Goal: Transaction & Acquisition: Book appointment/travel/reservation

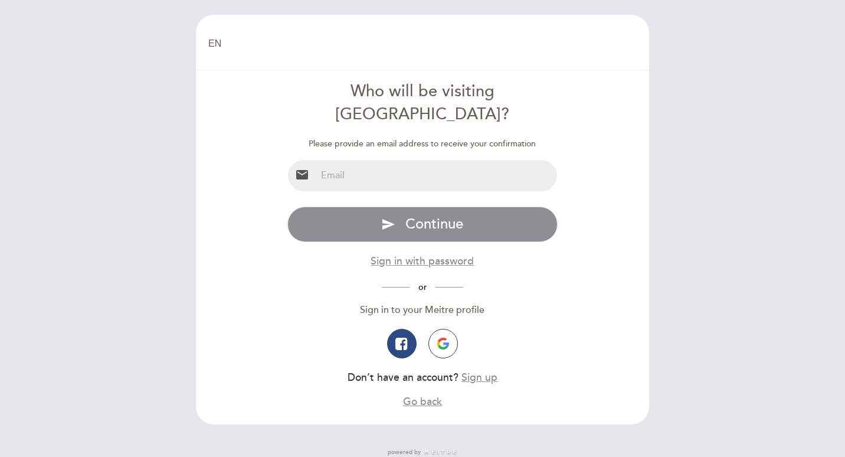
click at [322, 160] on input "email" at bounding box center [436, 175] width 241 height 31
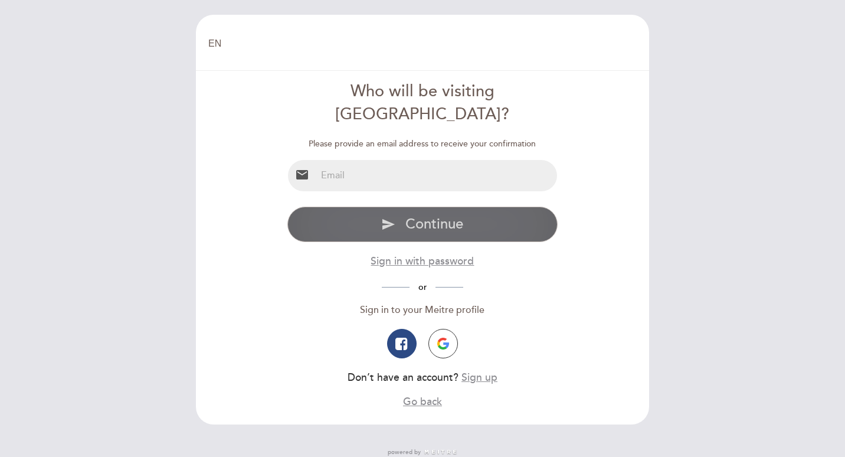
type input "paulo.olavo.cunha@gmail.com"
click at [386, 217] on icon "send" at bounding box center [388, 224] width 14 height 14
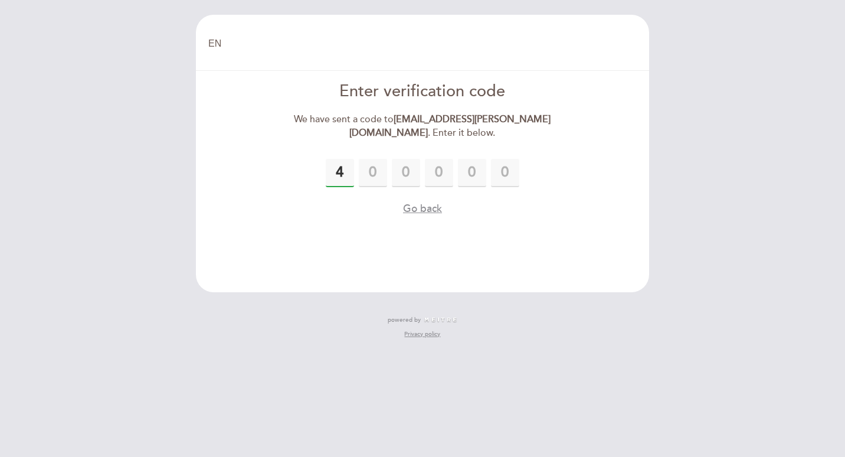
type input "4"
type input "2"
type input "1"
type input "5"
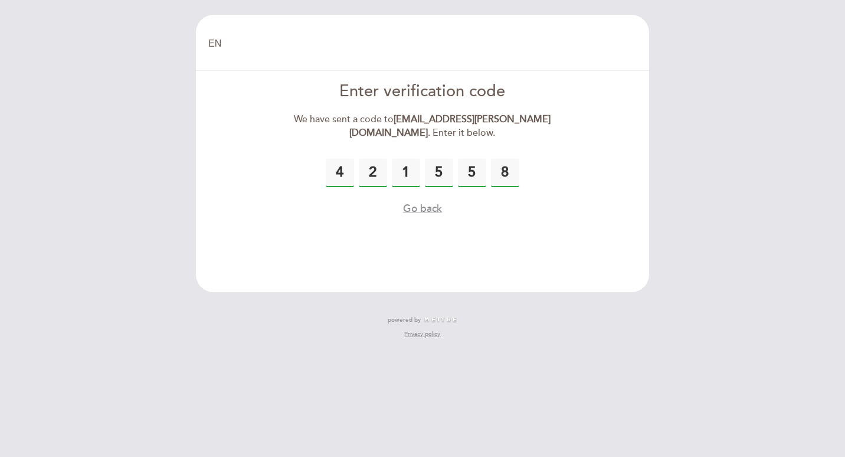
type input "8"
click at [424, 209] on button "Go back" at bounding box center [422, 208] width 39 height 15
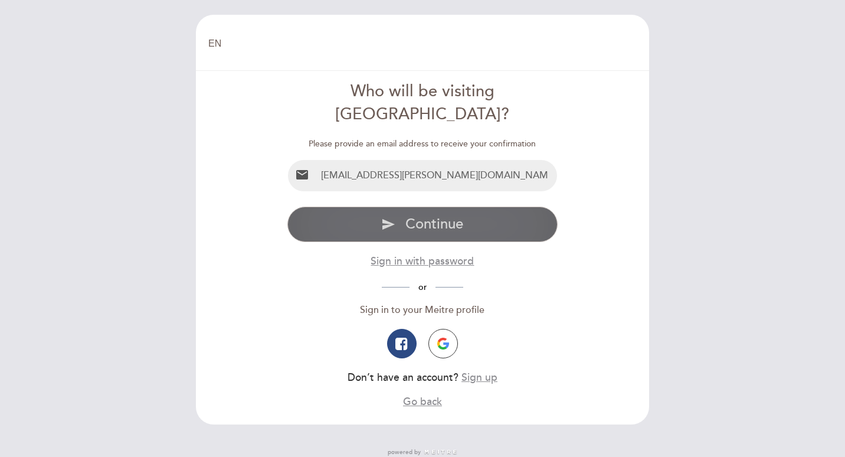
drag, startPoint x: 420, startPoint y: 205, endPoint x: 427, endPoint y: 201, distance: 8.0
click at [421, 215] on span "Continue" at bounding box center [434, 223] width 58 height 17
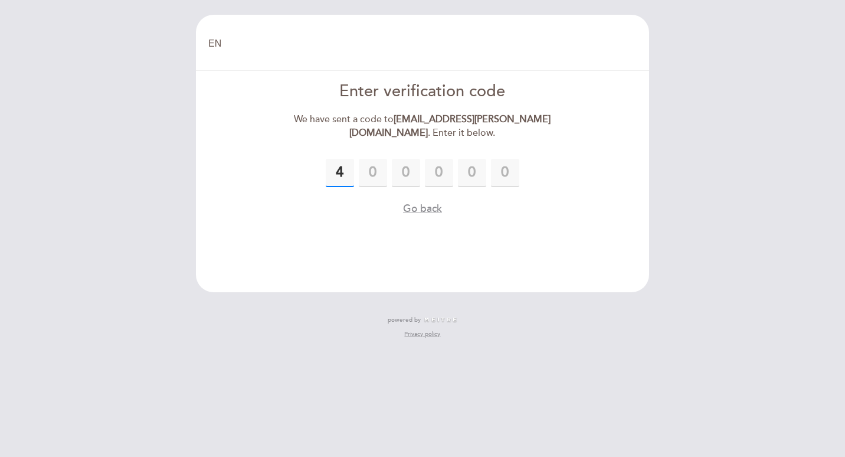
type input "4"
type input "0"
type input "2"
type input "5"
type input "0"
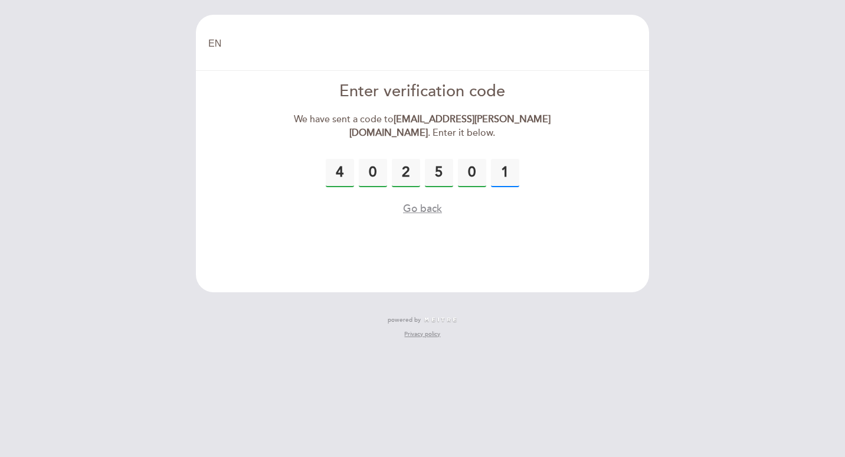
type input "1"
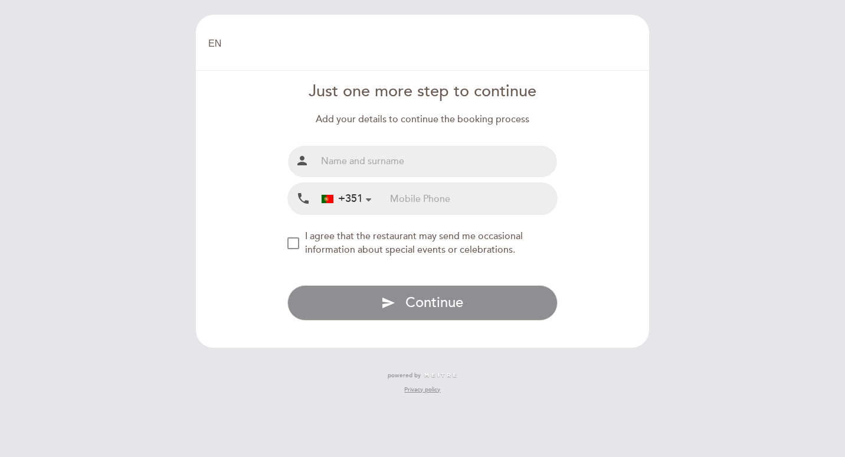
click at [318, 155] on input "text" at bounding box center [436, 161] width 241 height 31
type input "[PERSON_NAME]"
click at [415, 200] on input "tel" at bounding box center [473, 198] width 167 height 31
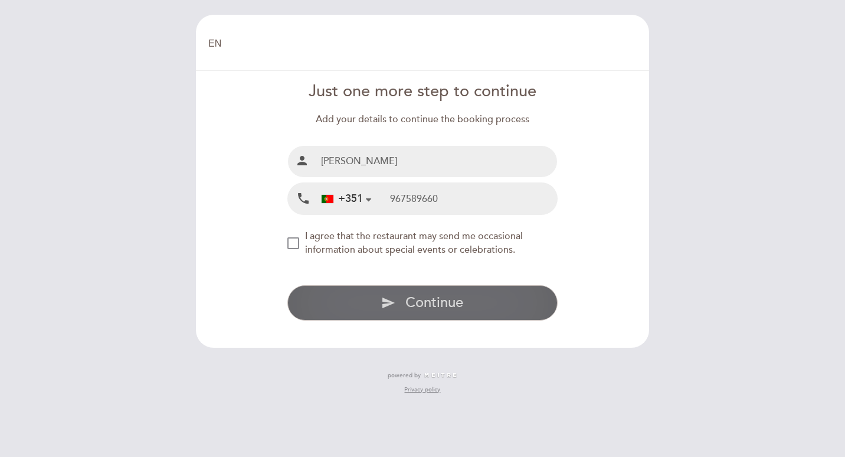
type input "967589660"
click at [405, 301] on button "send Continue" at bounding box center [422, 302] width 271 height 35
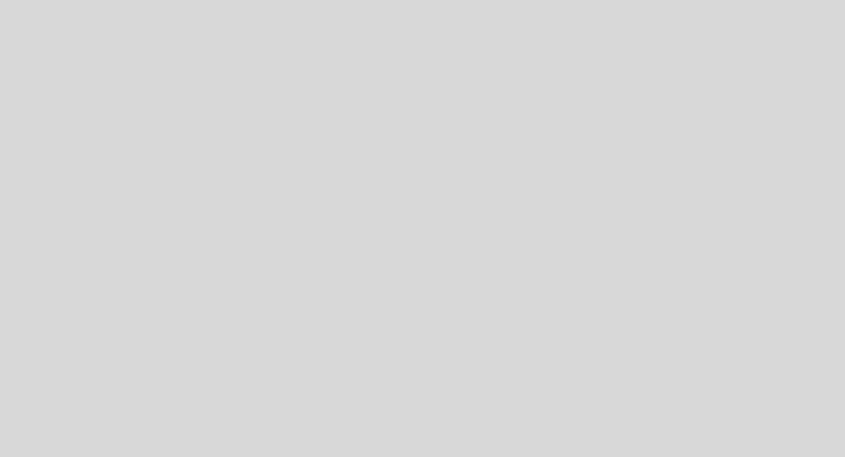
select select "pt"
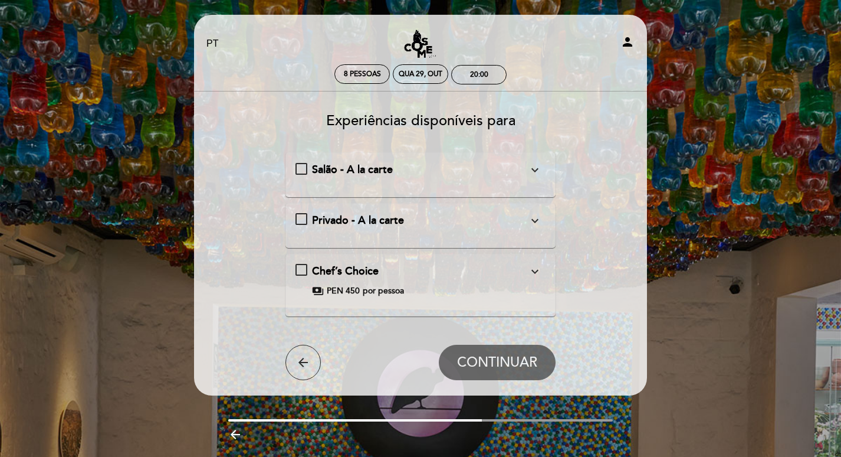
click at [297, 168] on div "Salão - A la carte expand_more [STREET_ADDRESS][PERSON_NAME]" at bounding box center [421, 169] width 251 height 15
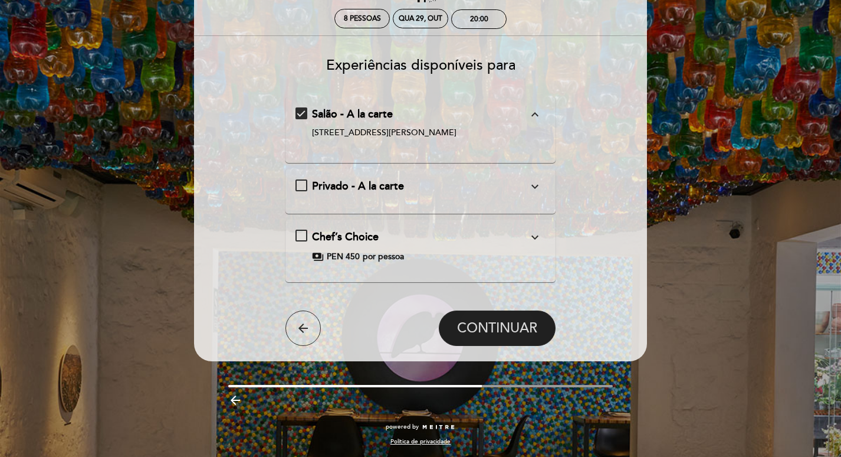
scroll to position [56, 0]
click at [493, 329] on span "CONTINUAR" at bounding box center [497, 327] width 80 height 17
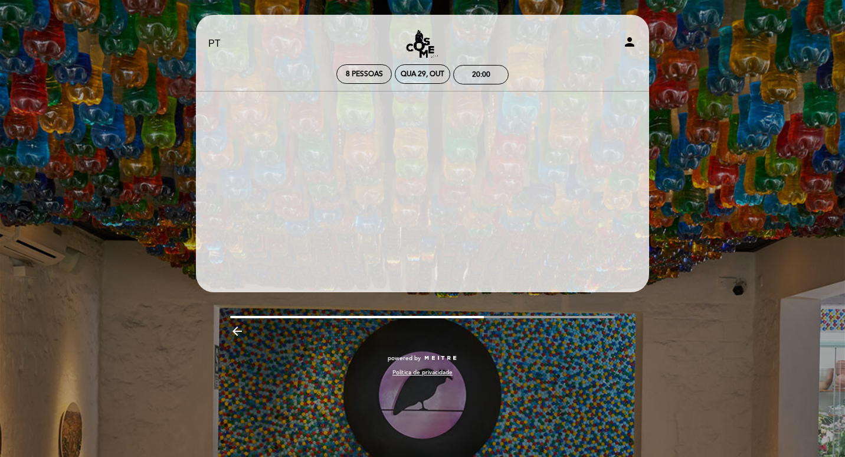
click at [493, 329] on div "arrow_backward" at bounding box center [422, 333] width 385 height 18
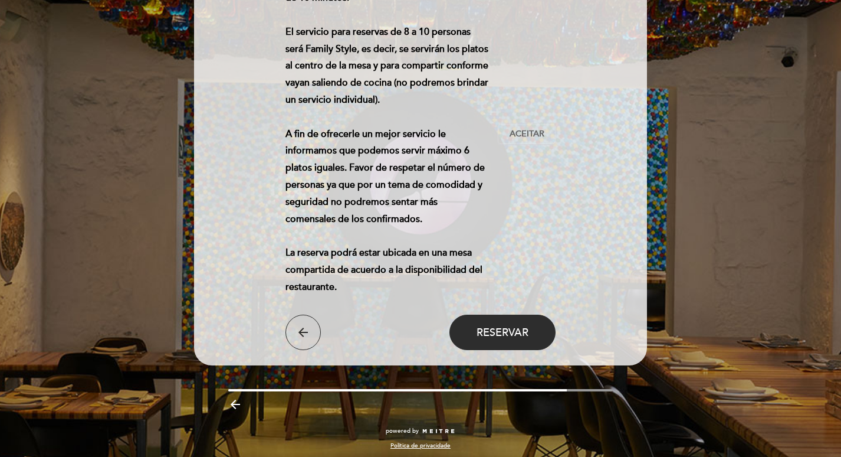
scroll to position [281, 0]
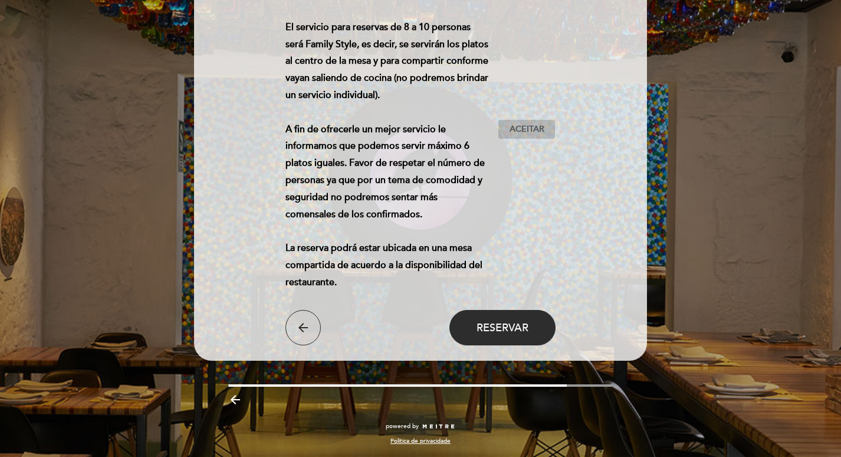
click at [526, 128] on span "Aceitar" at bounding box center [527, 129] width 35 height 12
click at [497, 326] on span "Reservar" at bounding box center [503, 327] width 52 height 13
click at [503, 324] on span "Reservar" at bounding box center [503, 327] width 52 height 13
click at [499, 326] on span "Reservar" at bounding box center [503, 327] width 52 height 13
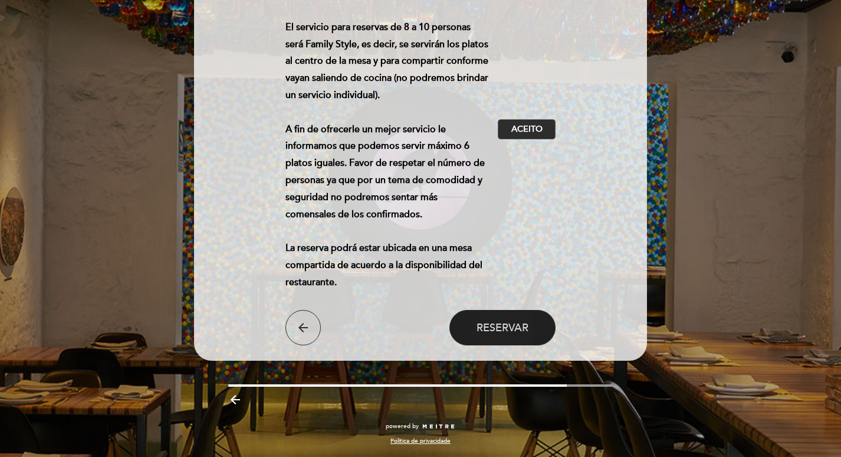
click at [499, 326] on span "Reservar" at bounding box center [503, 327] width 52 height 13
click at [524, 130] on span "Aceito" at bounding box center [526, 129] width 31 height 12
click at [524, 130] on span "Aceitar" at bounding box center [527, 129] width 35 height 12
click at [501, 326] on span "Reservar" at bounding box center [503, 327] width 52 height 13
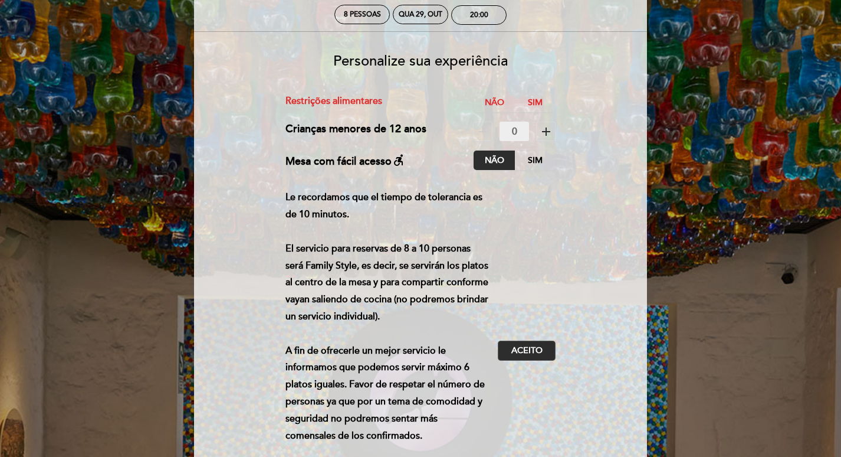
scroll to position [30, 0]
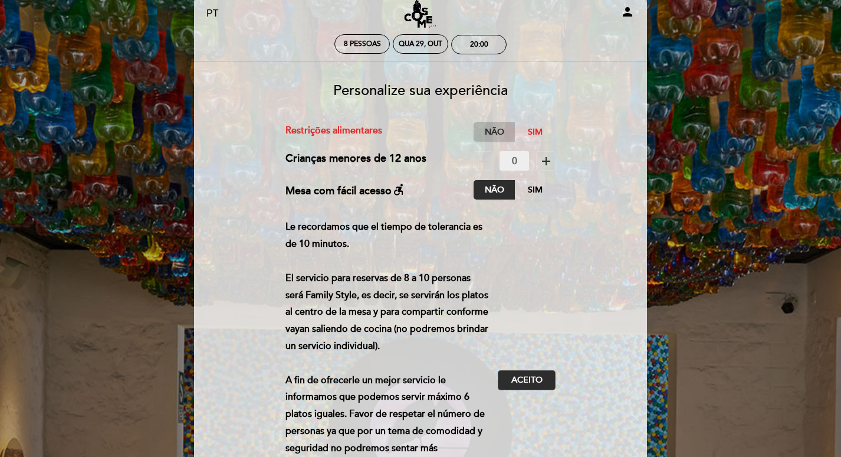
click at [498, 128] on label "Não" at bounding box center [494, 131] width 41 height 19
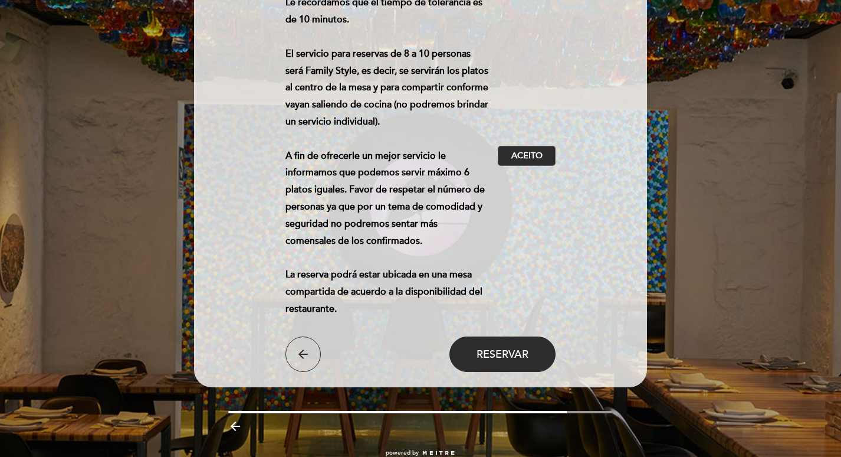
scroll to position [281, 0]
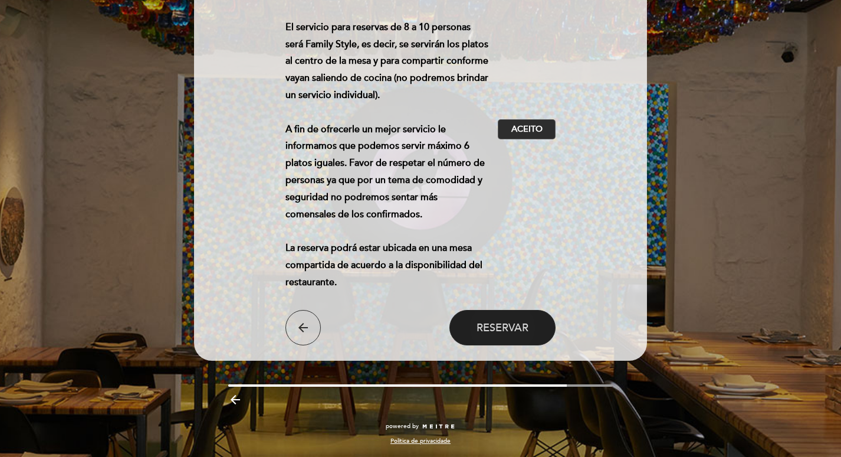
click at [509, 325] on span "Reservar" at bounding box center [503, 327] width 52 height 13
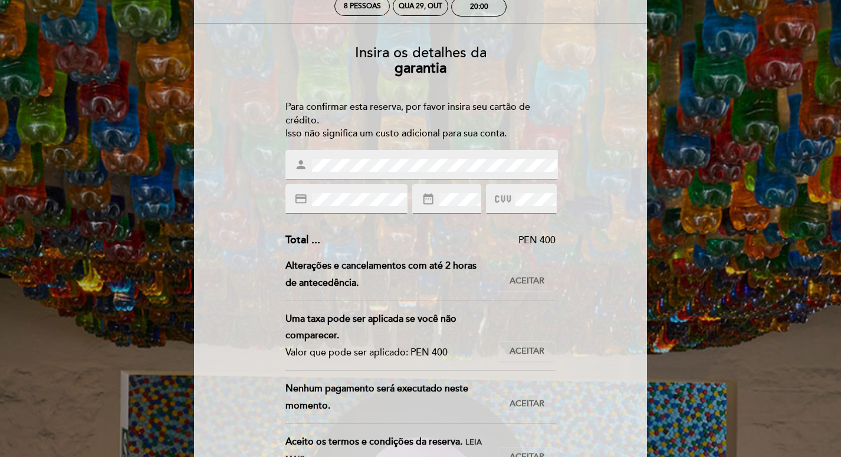
scroll to position [74, 0]
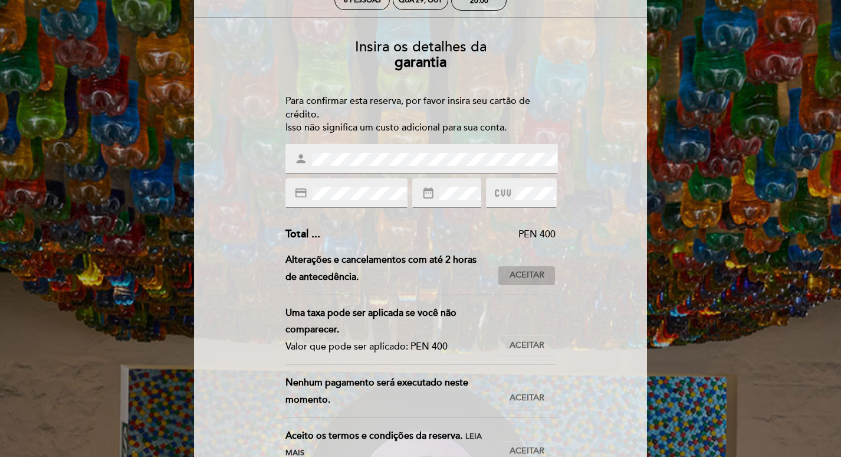
click at [522, 274] on span "Aceitar" at bounding box center [527, 275] width 35 height 12
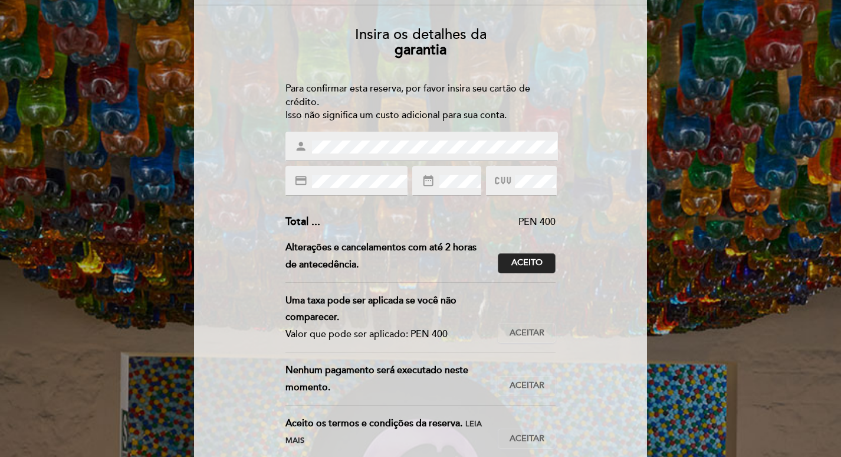
scroll to position [162, 0]
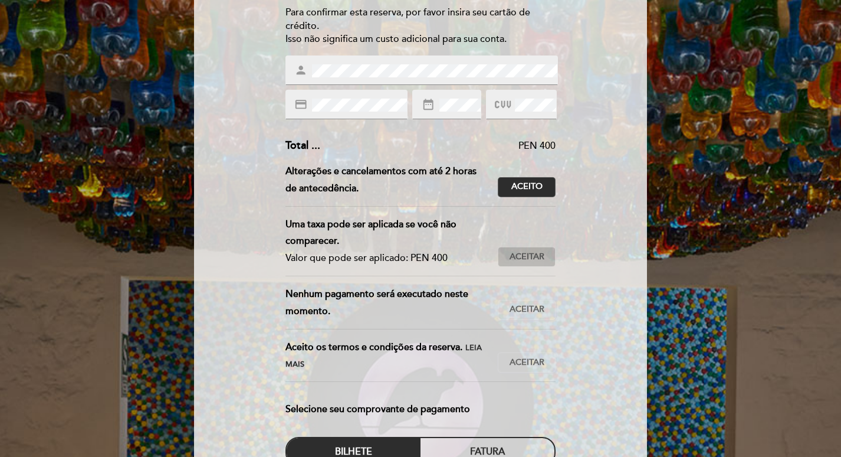
click at [521, 256] on span "Aceitar" at bounding box center [527, 257] width 35 height 12
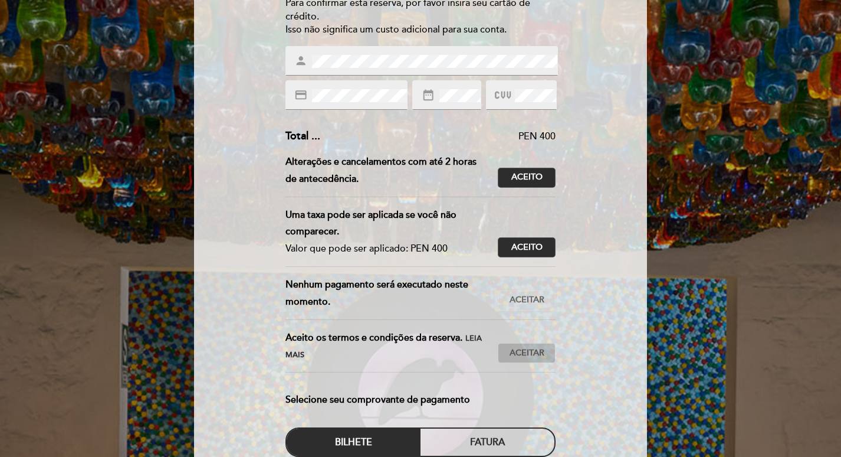
scroll to position [177, 0]
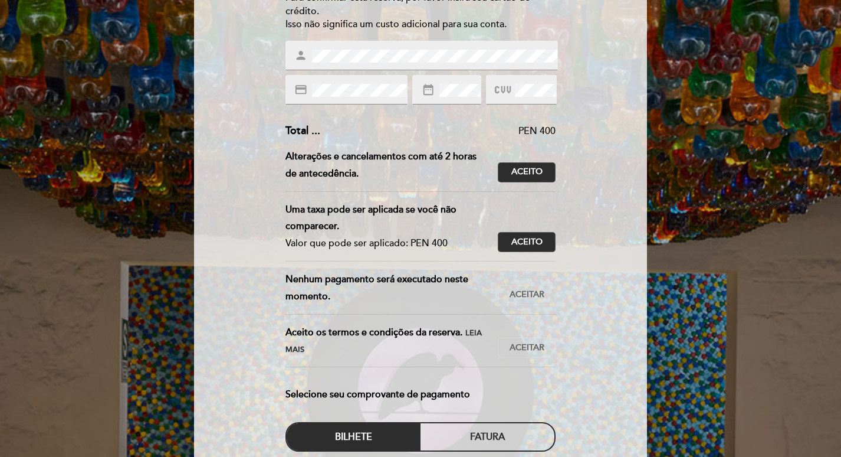
drag, startPoint x: 523, startPoint y: 299, endPoint x: 517, endPoint y: 318, distance: 20.5
click at [523, 299] on span "Aceitar" at bounding box center [527, 294] width 35 height 12
click at [514, 343] on span "Aceitar" at bounding box center [527, 348] width 35 height 12
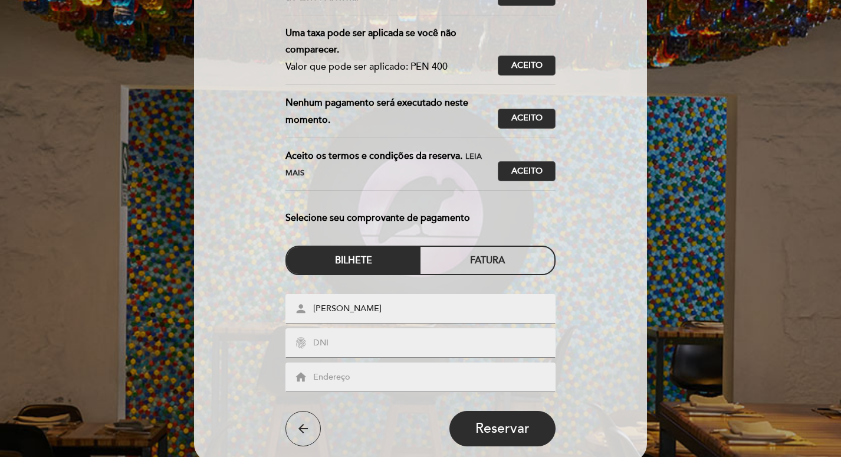
scroll to position [354, 0]
click at [323, 373] on input "text" at bounding box center [434, 377] width 245 height 14
type input "[STREET_ADDRESS]"
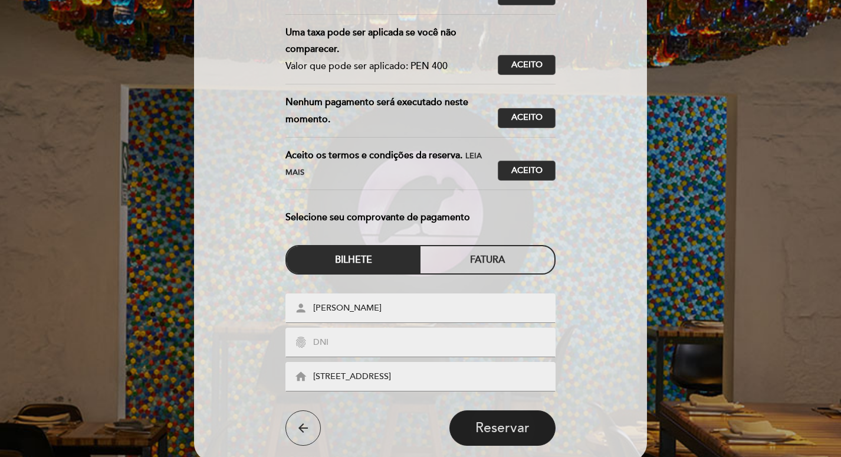
click at [500, 428] on span "Reservar" at bounding box center [502, 427] width 54 height 17
click at [498, 425] on span "Reservar" at bounding box center [502, 427] width 54 height 17
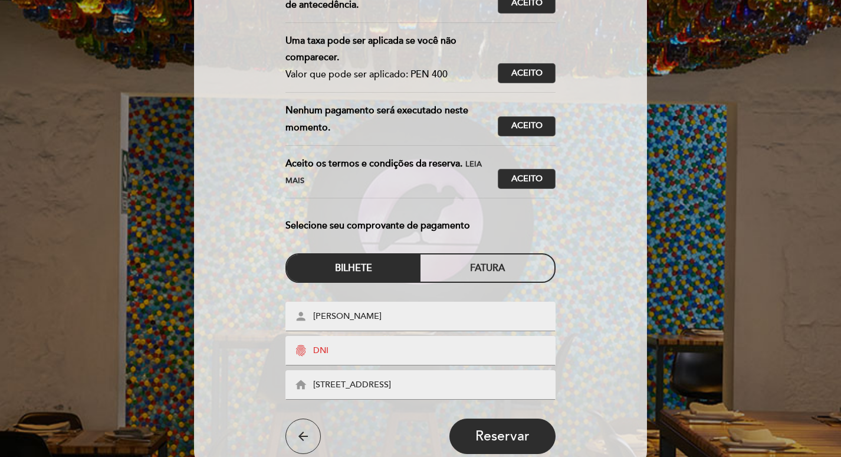
scroll to position [454, 0]
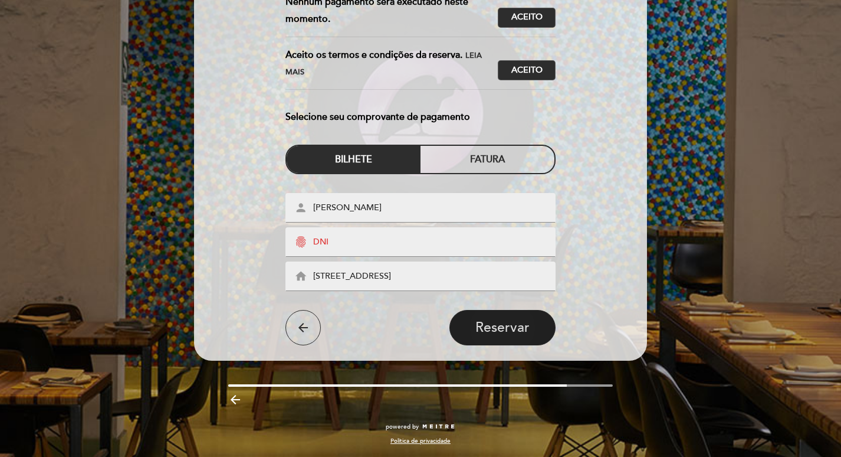
click at [498, 329] on span "Reservar" at bounding box center [502, 327] width 54 height 17
click at [460, 162] on div "Fatura" at bounding box center [488, 159] width 134 height 27
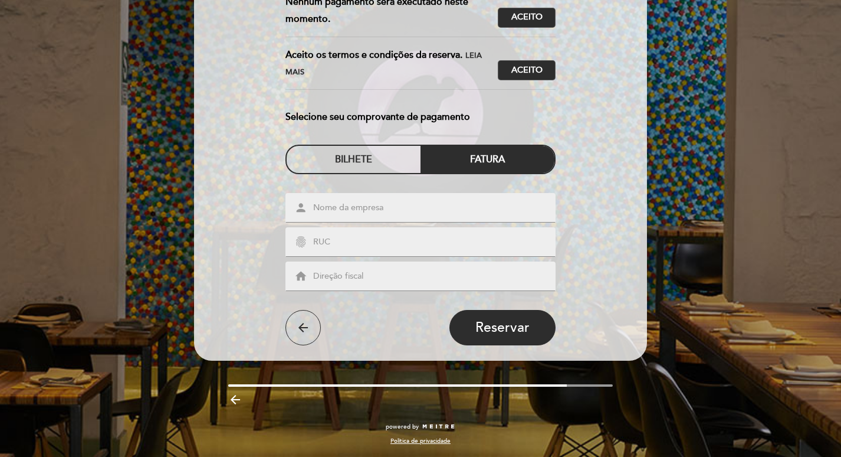
click at [350, 158] on div "Bilhete" at bounding box center [354, 159] width 134 height 27
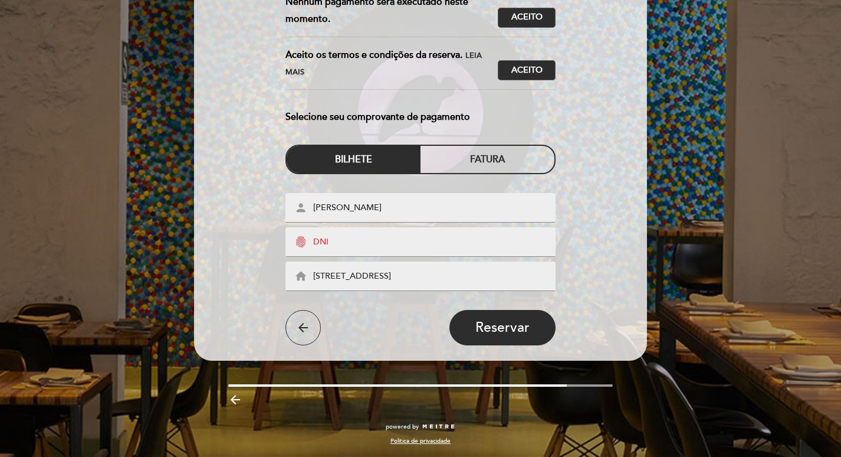
click at [353, 244] on input "text" at bounding box center [434, 242] width 245 height 14
click at [496, 324] on span "Reservar" at bounding box center [502, 327] width 54 height 17
click at [514, 328] on span "Reservar" at bounding box center [502, 327] width 54 height 17
click at [488, 330] on span "Reservar" at bounding box center [502, 327] width 54 height 17
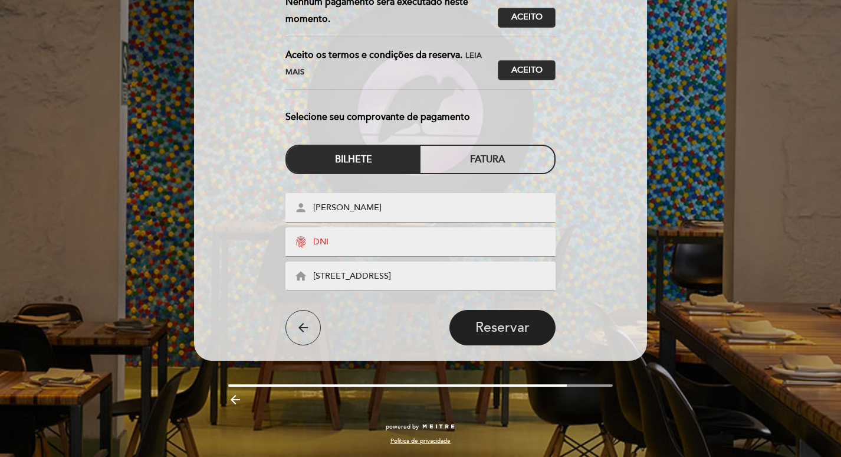
click at [495, 325] on span "Reservar" at bounding box center [502, 327] width 54 height 17
click at [496, 324] on span "Reservar" at bounding box center [502, 327] width 54 height 17
click at [497, 325] on span "Reservar" at bounding box center [502, 327] width 54 height 17
click at [497, 324] on span "Reservar" at bounding box center [502, 327] width 54 height 17
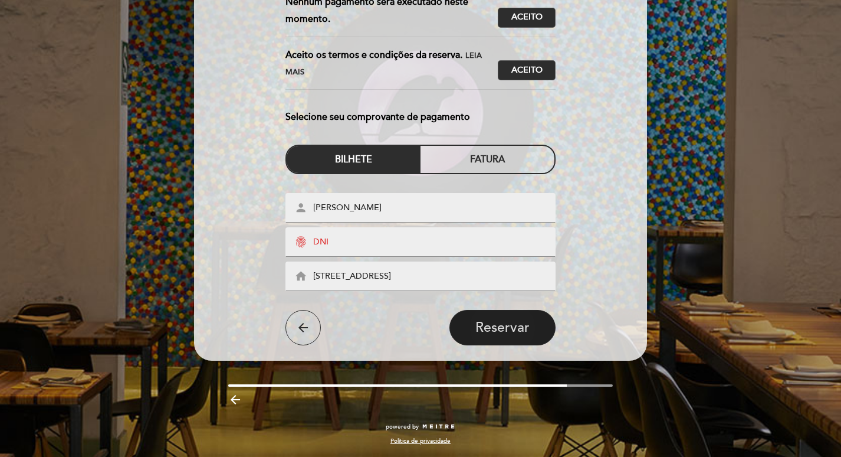
click at [497, 324] on span "Reservar" at bounding box center [502, 327] width 54 height 17
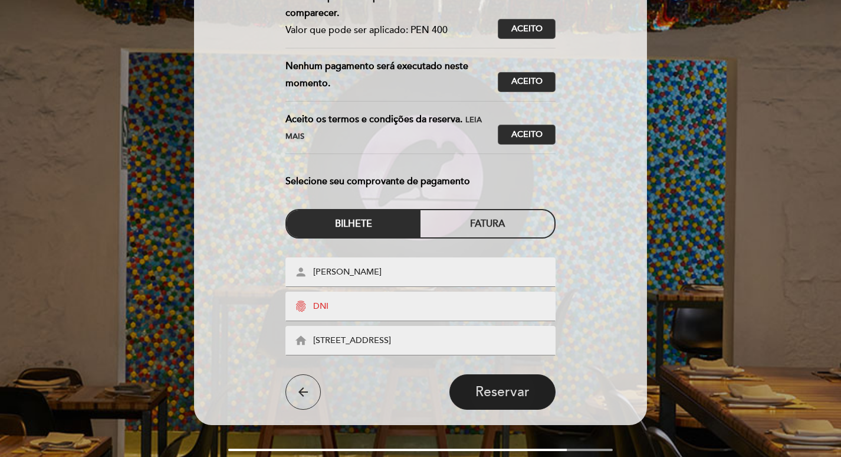
scroll to position [383, 0]
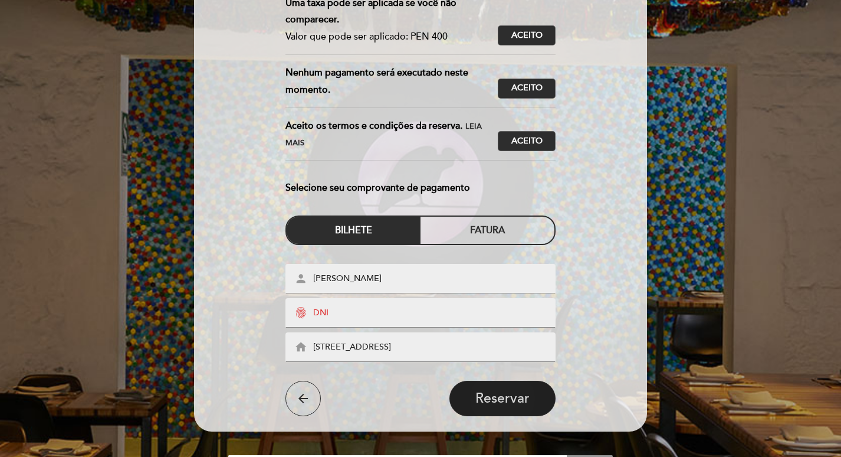
click at [493, 395] on span "Reservar" at bounding box center [502, 398] width 54 height 17
click at [512, 347] on input "[STREET_ADDRESS]" at bounding box center [434, 347] width 245 height 14
click at [492, 398] on span "Reservar" at bounding box center [502, 398] width 54 height 17
click at [506, 398] on span "Reservar" at bounding box center [502, 398] width 54 height 17
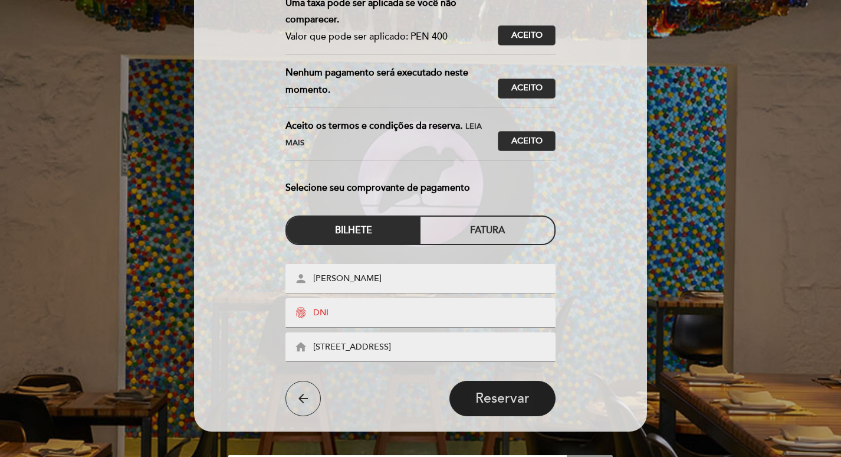
click at [506, 398] on span "Reservar" at bounding box center [502, 398] width 54 height 17
click at [505, 395] on span "Reservar" at bounding box center [502, 398] width 54 height 17
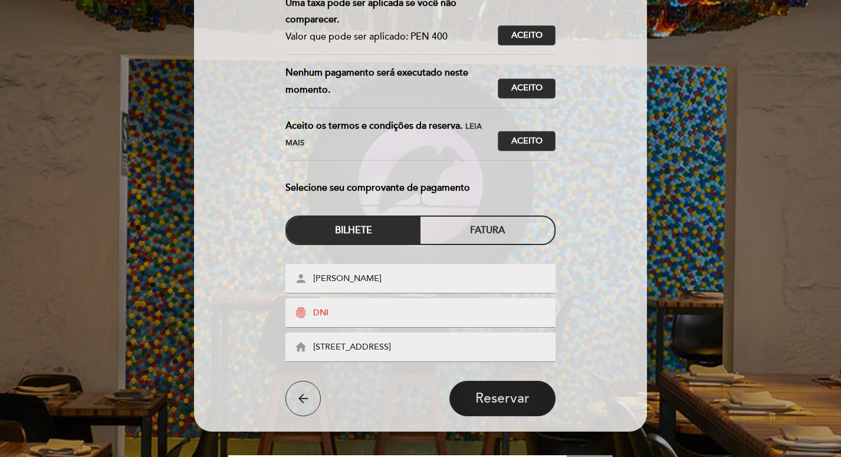
click at [506, 395] on span "Reservar" at bounding box center [502, 398] width 54 height 17
drag, startPoint x: 510, startPoint y: 349, endPoint x: 366, endPoint y: 345, distance: 144.0
click at [367, 345] on input "[STREET_ADDRESS]" at bounding box center [434, 347] width 245 height 14
click at [516, 346] on input "[STREET_ADDRESS]" at bounding box center [434, 347] width 245 height 14
click at [331, 345] on input "[STREET_ADDRESS]" at bounding box center [434, 347] width 245 height 14
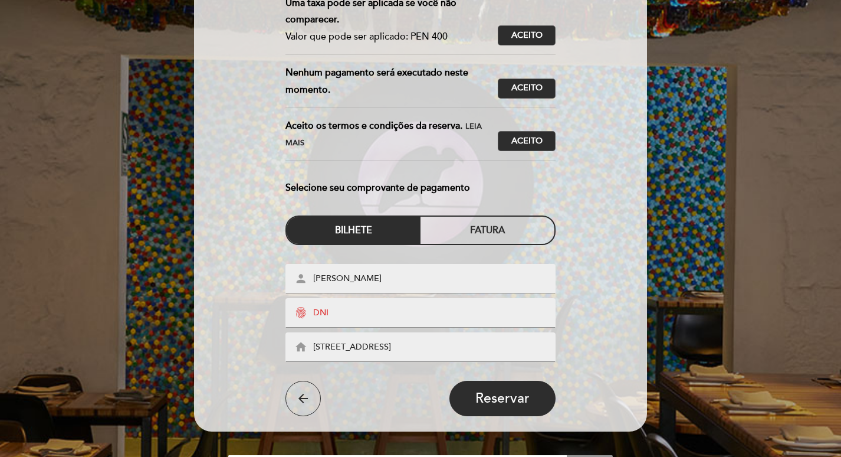
click at [313, 350] on input "[STREET_ADDRESS]" at bounding box center [434, 347] width 245 height 14
click at [304, 350] on icon "home" at bounding box center [300, 346] width 13 height 13
click at [372, 283] on input "[PERSON_NAME]" at bounding box center [434, 279] width 245 height 14
click at [504, 400] on span "Reservar" at bounding box center [502, 398] width 54 height 17
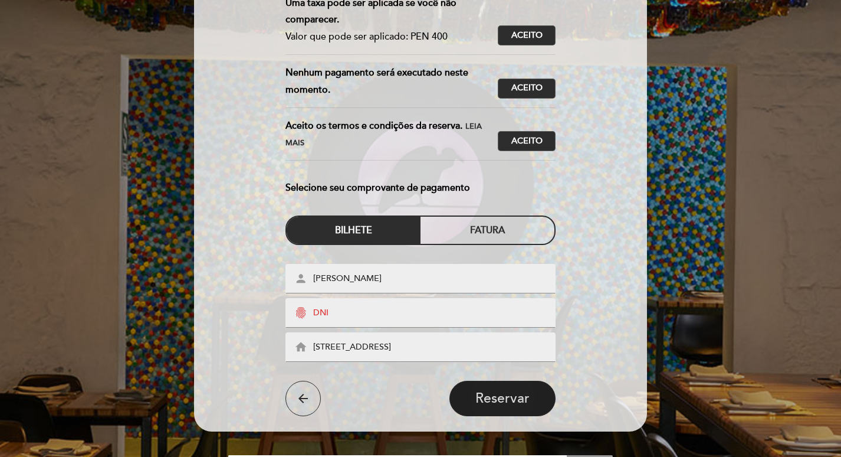
click at [504, 400] on span "Reservar" at bounding box center [502, 398] width 54 height 17
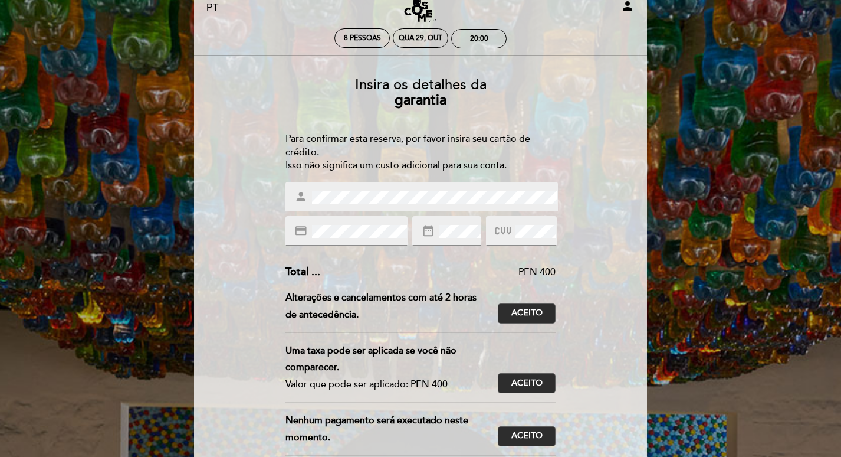
scroll to position [0, 0]
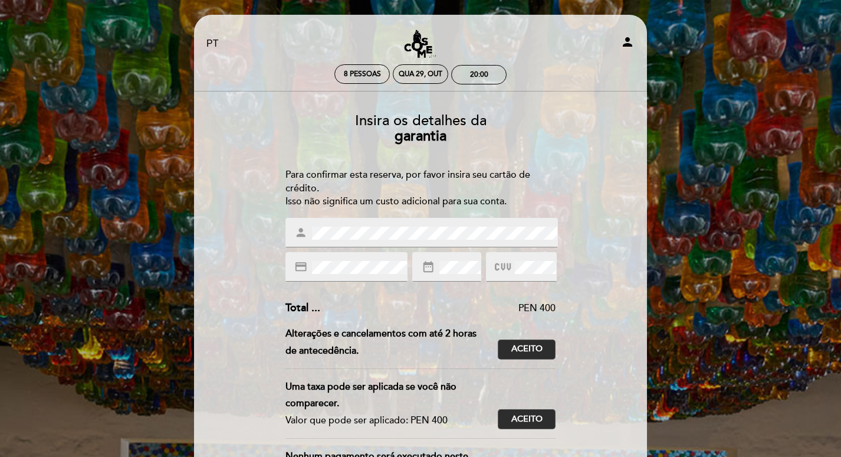
click at [303, 268] on icon "credit_card" at bounding box center [300, 266] width 13 height 13
click at [393, 277] on div "credit_card" at bounding box center [347, 266] width 123 height 29
click at [435, 286] on div "Insira os detalhes da [GEOGRAPHIC_DATA] Para confirmar esta reserva, por favor …" at bounding box center [420, 452] width 437 height 696
click at [283, 278] on div "Insira os detalhes da [GEOGRAPHIC_DATA] Para confirmar esta reserva, por favor …" at bounding box center [420, 452] width 437 height 696
drag, startPoint x: 258, startPoint y: 237, endPoint x: 311, endPoint y: 230, distance: 54.1
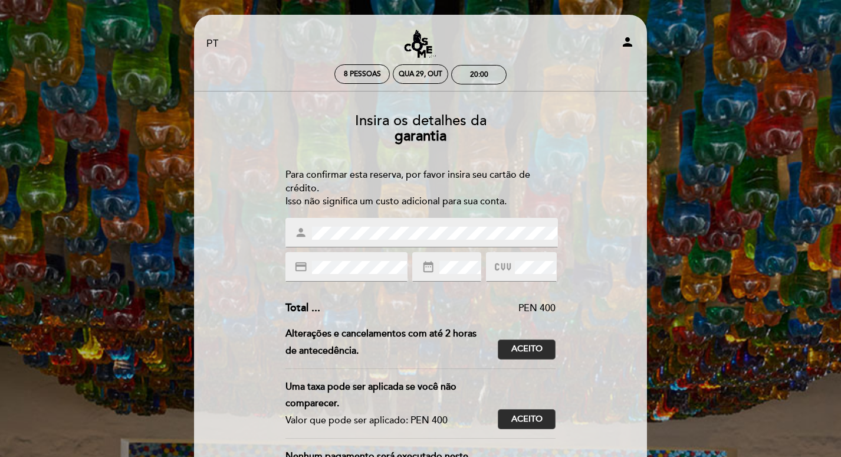
click at [258, 237] on div "Insira os detalhes da [GEOGRAPHIC_DATA] Para confirmar esta reserva, por favor …" at bounding box center [420, 452] width 437 height 696
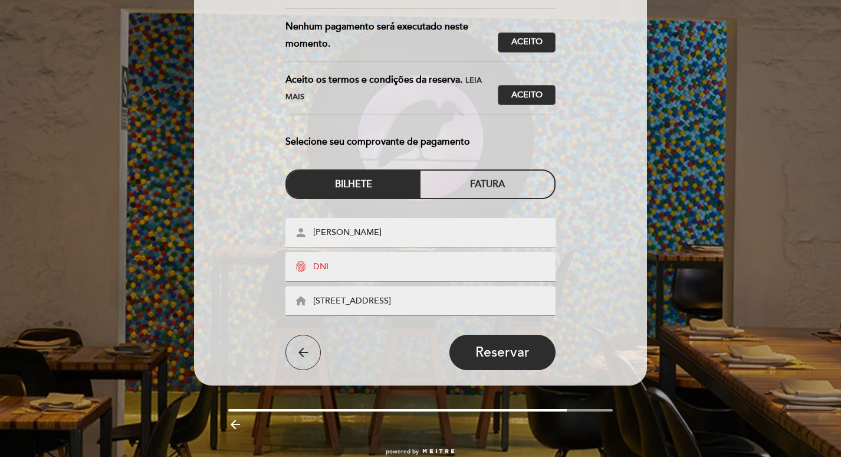
scroll to position [454, 0]
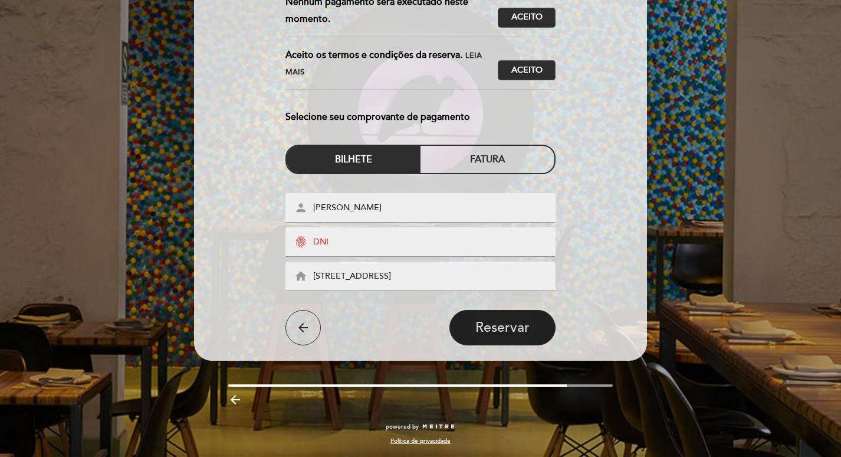
click at [494, 326] on span "Reservar" at bounding box center [502, 327] width 54 height 17
click at [494, 327] on span "Reservar" at bounding box center [502, 327] width 54 height 17
